Goal: Task Accomplishment & Management: Manage account settings

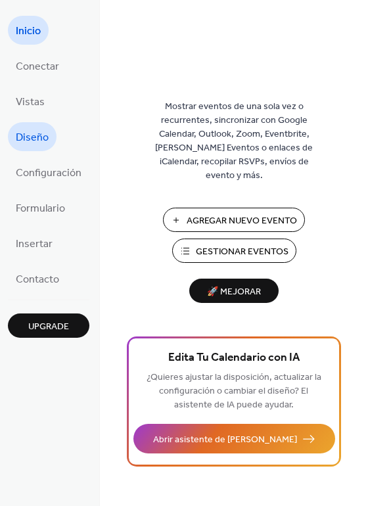
click at [19, 140] on span "Diseño" at bounding box center [32, 137] width 33 height 21
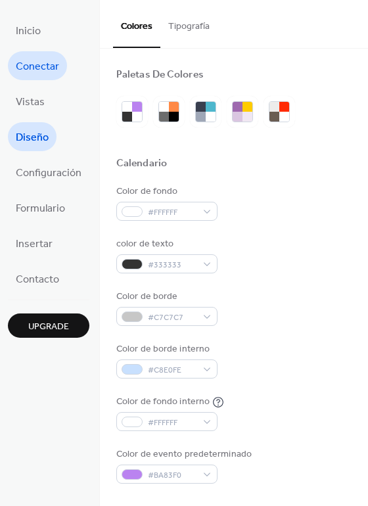
click at [36, 68] on span "Conectar" at bounding box center [37, 66] width 43 height 21
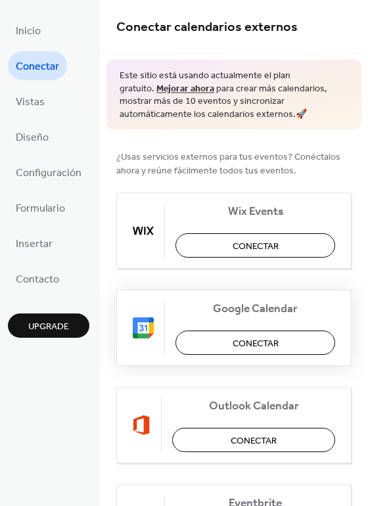
click at [213, 339] on button "Conectar" at bounding box center [255, 342] width 160 height 24
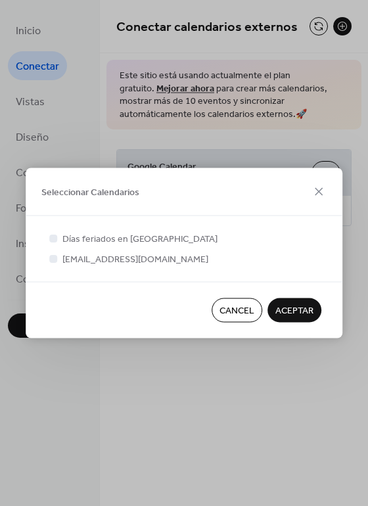
click at [293, 307] on span "ACEPTAR" at bounding box center [294, 311] width 38 height 14
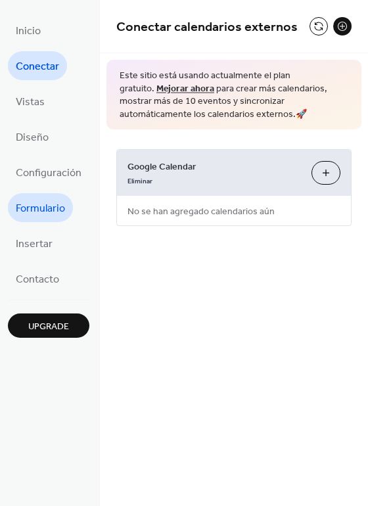
click at [55, 209] on span "Formulario" at bounding box center [40, 208] width 49 height 21
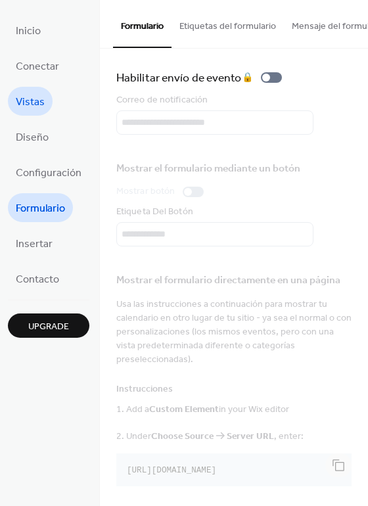
click at [37, 99] on span "Vistas" at bounding box center [30, 102] width 29 height 21
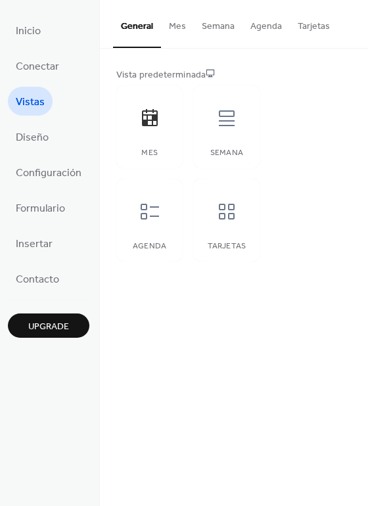
click at [220, 24] on button "Semana" at bounding box center [218, 23] width 49 height 47
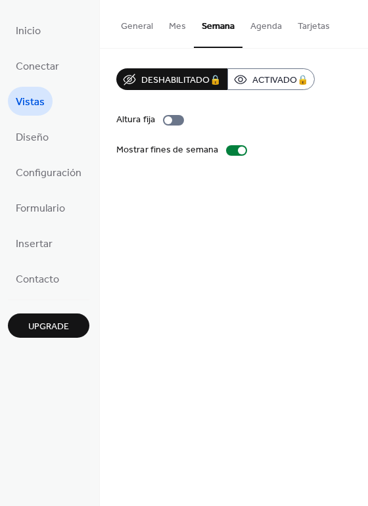
click at [259, 32] on button "Agenda" at bounding box center [265, 23] width 47 height 47
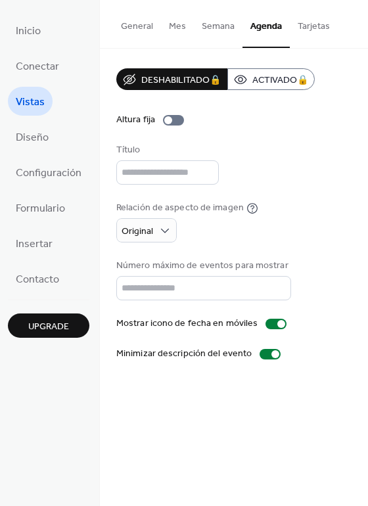
click at [310, 28] on button "Tarjetas" at bounding box center [314, 23] width 48 height 47
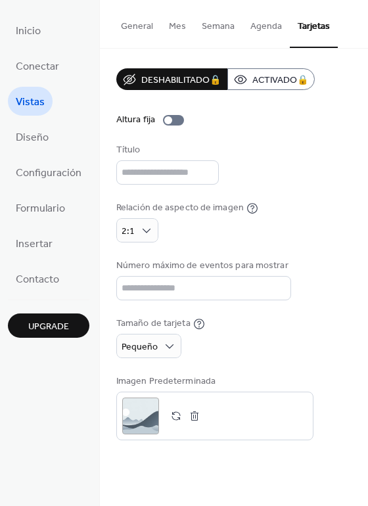
click at [276, 26] on button "Agenda" at bounding box center [265, 23] width 47 height 47
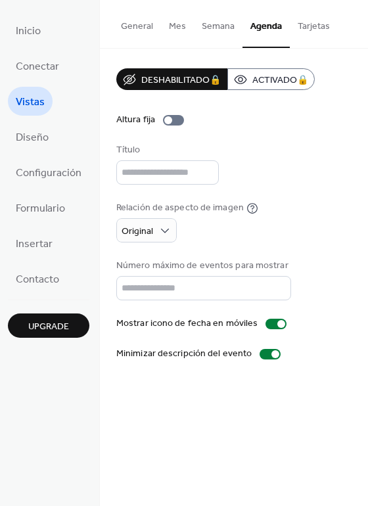
click at [225, 25] on button "Semana" at bounding box center [218, 23] width 49 height 47
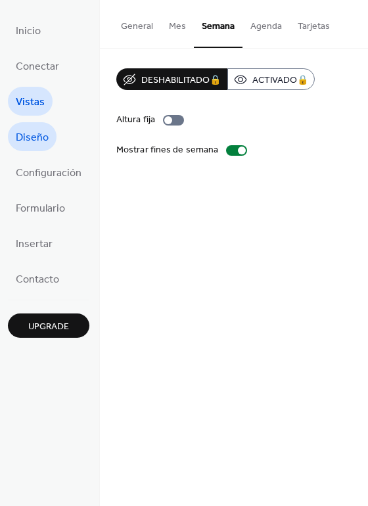
click at [41, 135] on span "Diseño" at bounding box center [32, 137] width 33 height 21
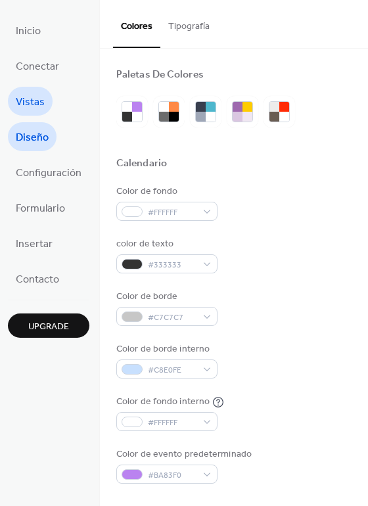
click at [40, 108] on span "Vistas" at bounding box center [30, 102] width 29 height 21
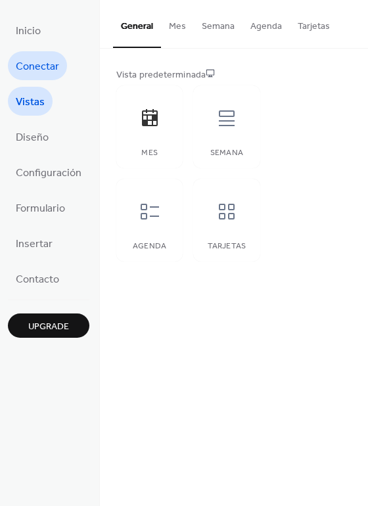
click at [37, 66] on span "Conectar" at bounding box center [37, 66] width 43 height 21
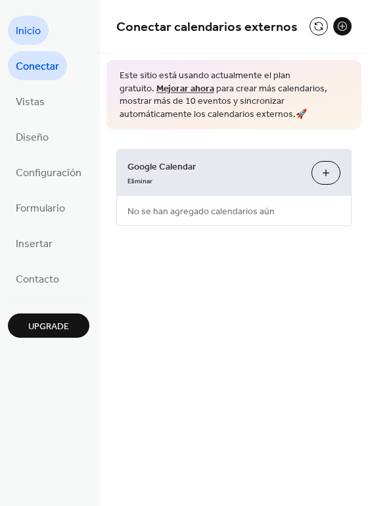
click at [37, 37] on span "Inicio" at bounding box center [28, 31] width 25 height 21
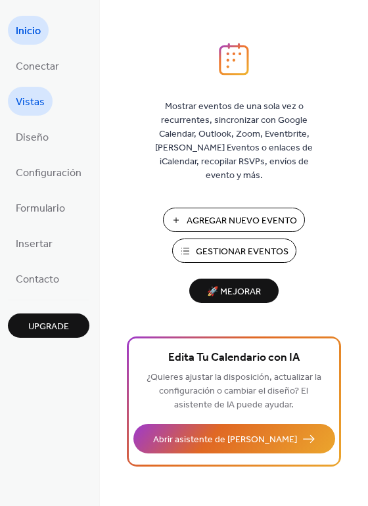
click at [34, 109] on span "Vistas" at bounding box center [30, 102] width 29 height 21
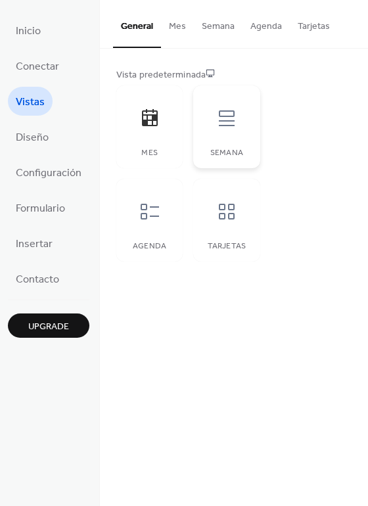
click at [226, 143] on div "Semana" at bounding box center [226, 126] width 66 height 83
click at [31, 130] on span "Diseño" at bounding box center [32, 137] width 33 height 21
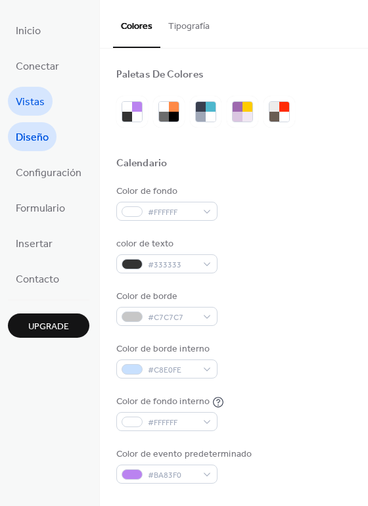
click at [24, 103] on span "Vistas" at bounding box center [30, 102] width 29 height 21
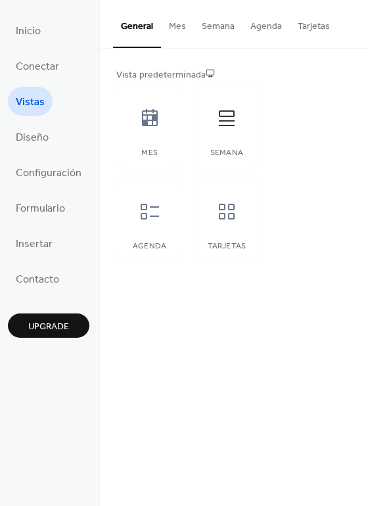
click at [223, 25] on button "Semana" at bounding box center [218, 23] width 49 height 47
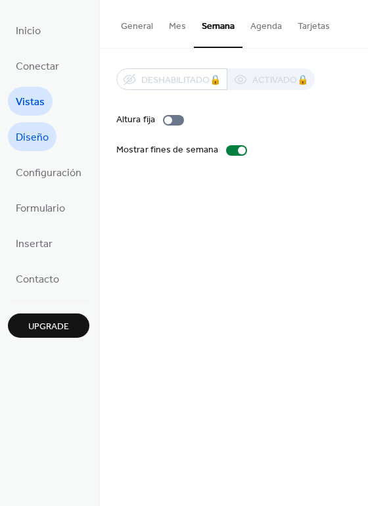
click at [39, 143] on span "Diseño" at bounding box center [32, 137] width 33 height 21
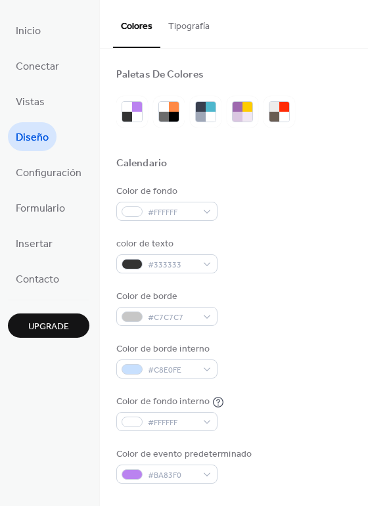
click at [257, 160] on div "Calendario" at bounding box center [233, 165] width 235 height 17
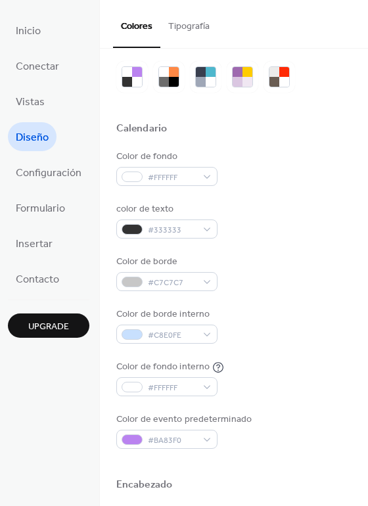
scroll to position [175, 0]
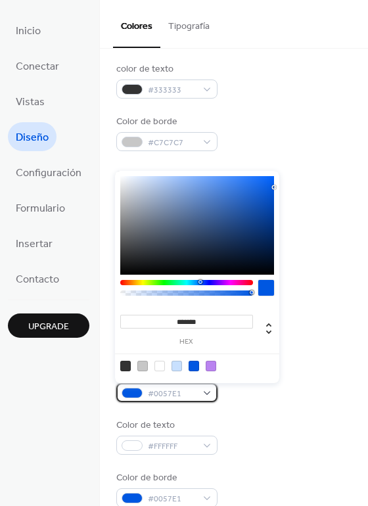
click at [206, 393] on div "#0057E1" at bounding box center [166, 392] width 101 height 19
type input "*"
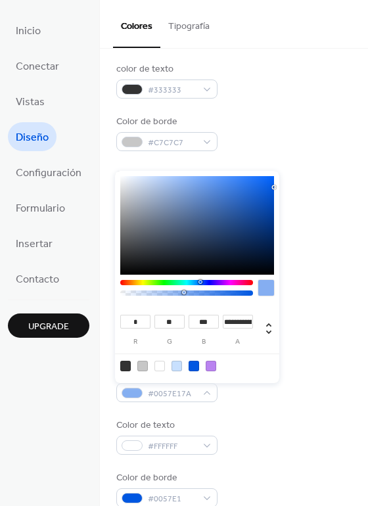
drag, startPoint x: 250, startPoint y: 292, endPoint x: 164, endPoint y: 290, distance: 86.0
click at [182, 290] on div at bounding box center [184, 292] width 4 height 4
type input "**********"
drag, startPoint x: 165, startPoint y: 292, endPoint x: 141, endPoint y: 290, distance: 24.4
click at [141, 290] on div at bounding box center [141, 292] width 4 height 4
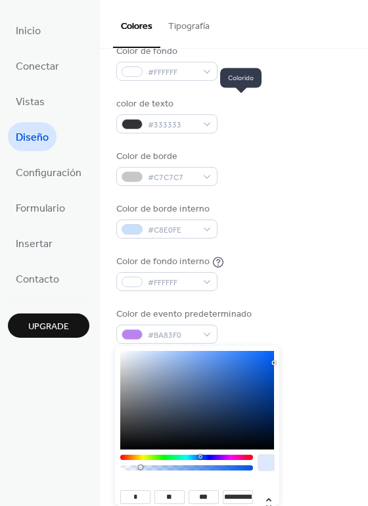
scroll to position [0, 0]
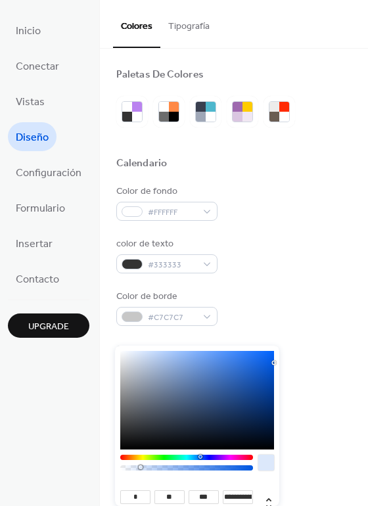
click at [191, 27] on button "Tipografía" at bounding box center [188, 23] width 57 height 47
